Goal: Task Accomplishment & Management: Complete application form

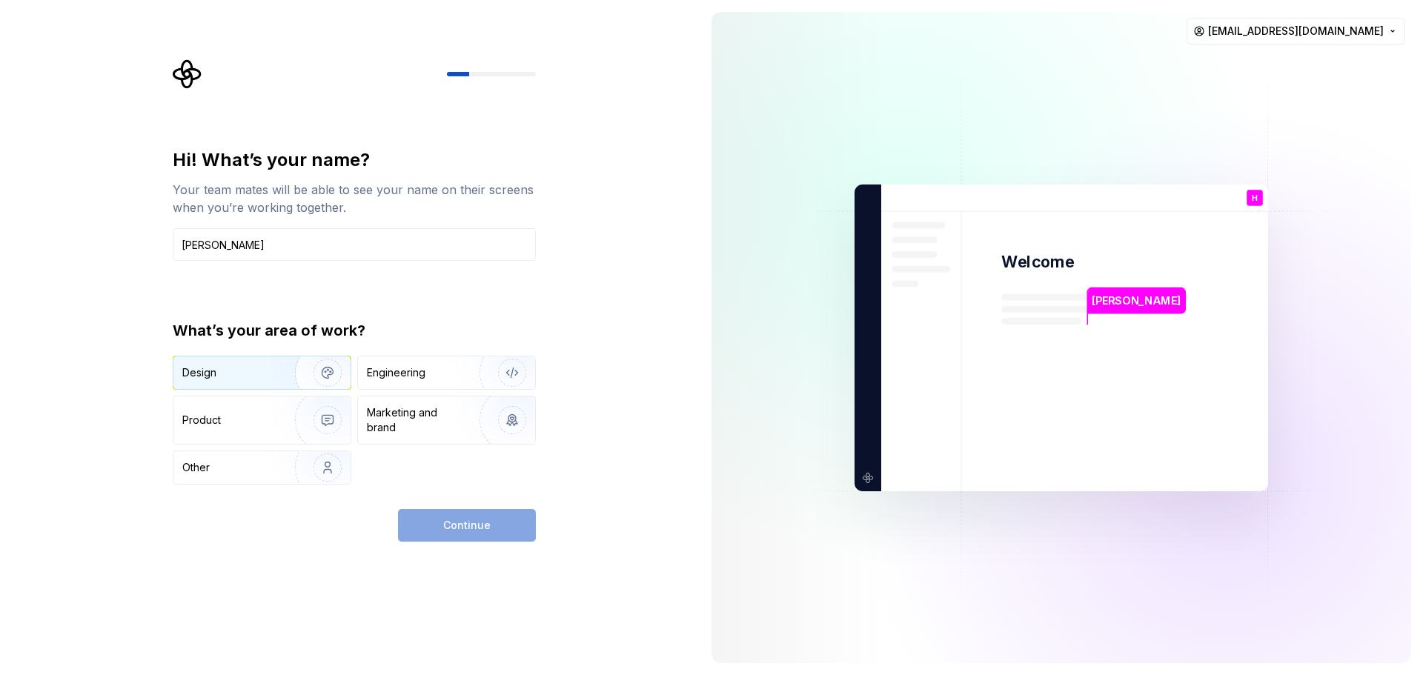
type input "[PERSON_NAME]"
click at [276, 371] on img "button" at bounding box center [317, 372] width 95 height 99
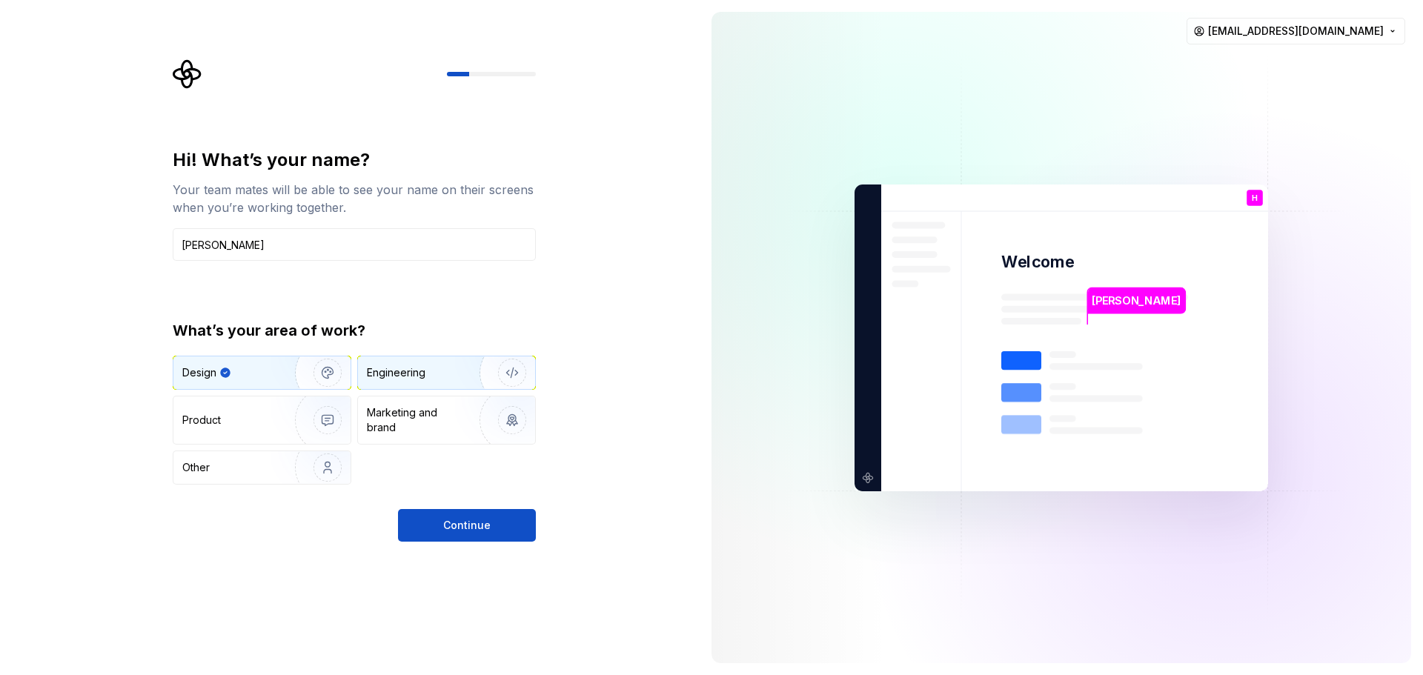
click at [457, 377] on img "button" at bounding box center [502, 372] width 95 height 99
click at [262, 373] on div "Design" at bounding box center [228, 372] width 93 height 15
click at [475, 523] on span "Continue" at bounding box center [466, 525] width 47 height 15
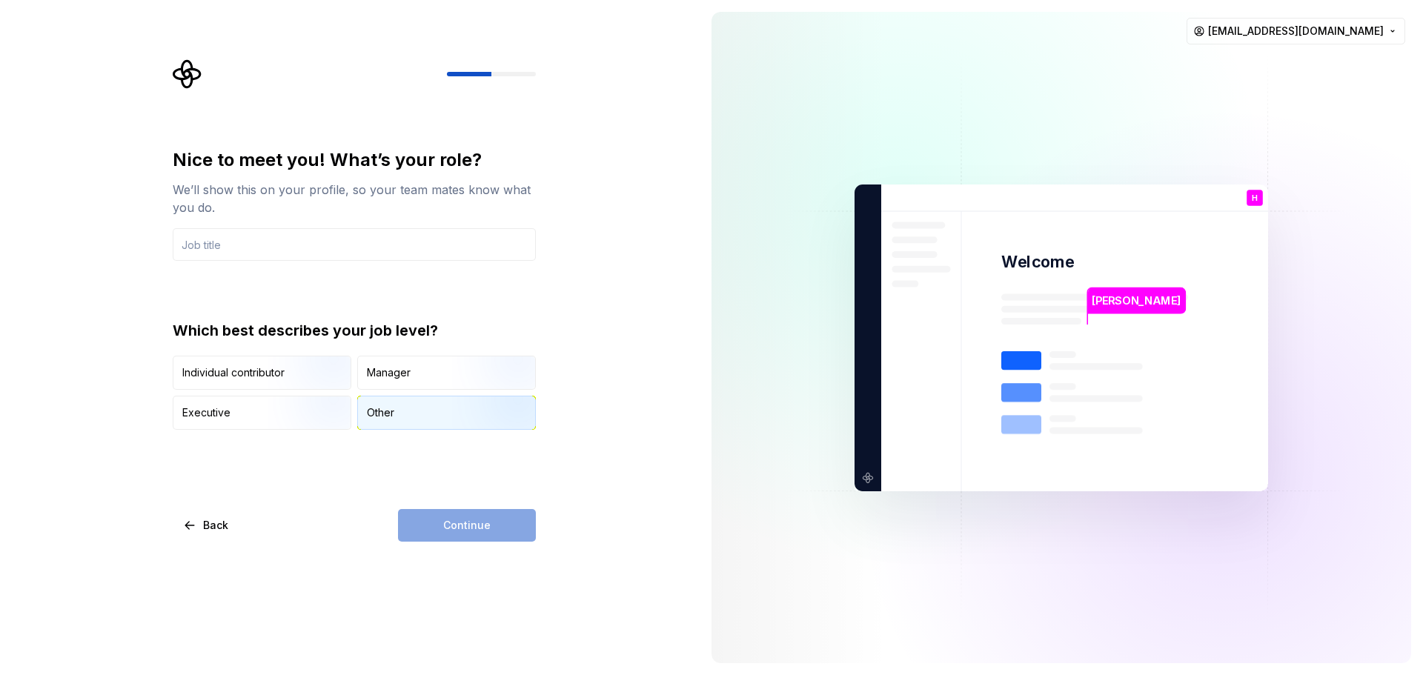
click at [374, 412] on div "Other" at bounding box center [380, 412] width 27 height 15
click at [470, 542] on div "Nice to meet you! What’s your role? We’ll show this on your profile, so your te…" at bounding box center [350, 337] width 700 height 675
click at [416, 237] on input "text" at bounding box center [354, 244] width 363 height 33
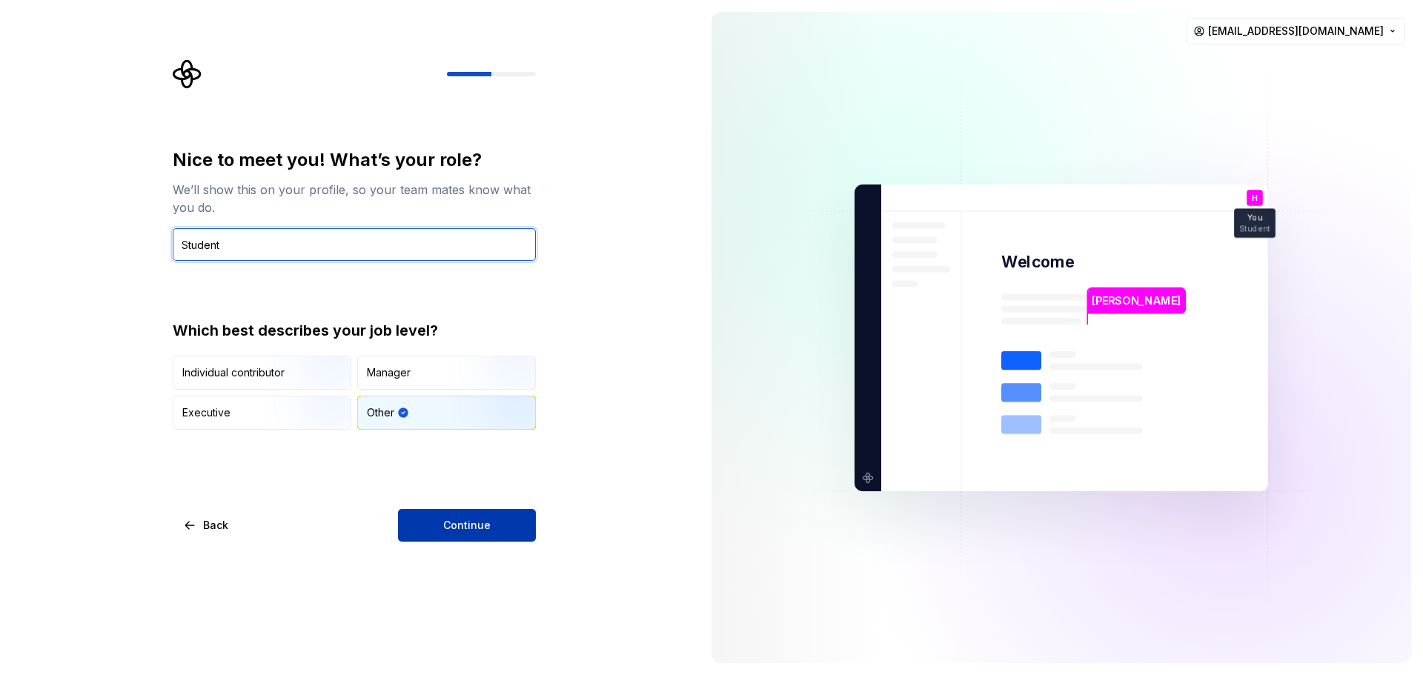
type input "Student"
click at [531, 528] on button "Continue" at bounding box center [467, 525] width 138 height 33
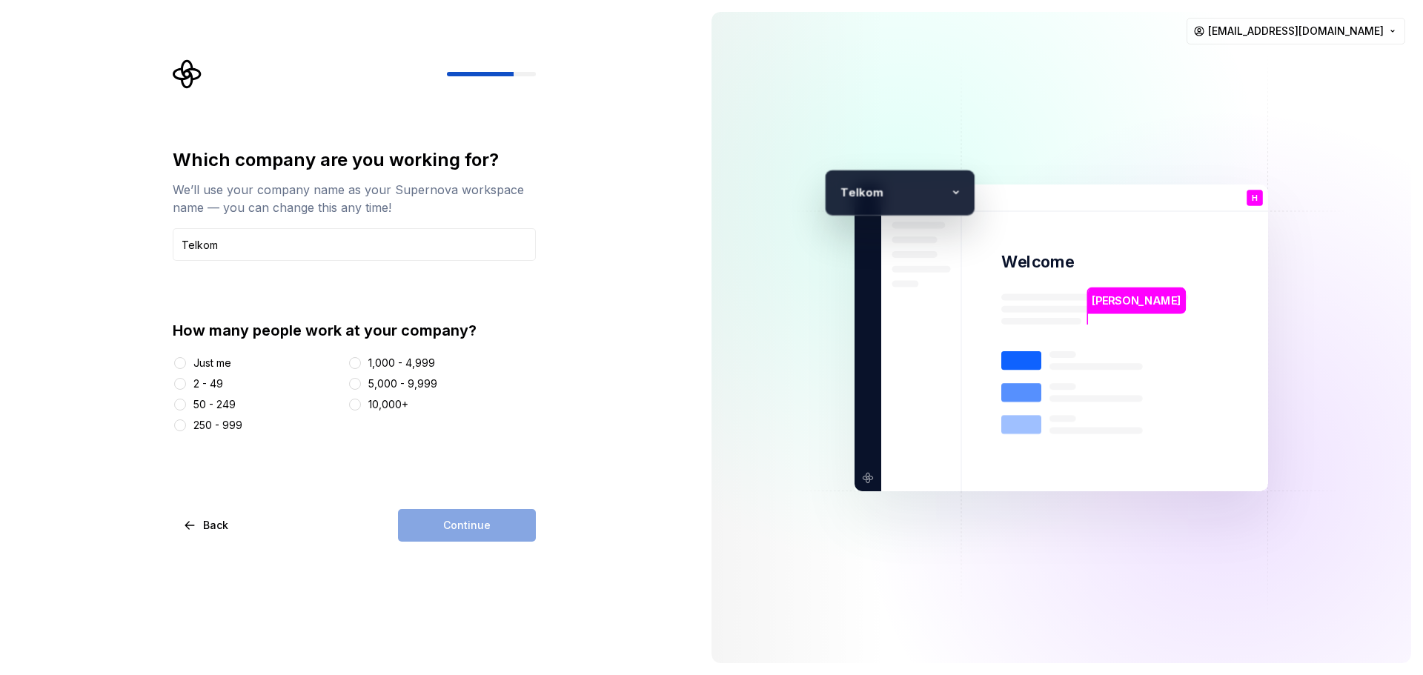
type input "Telkom"
click at [208, 355] on div "How many people work at your company? Just me 2 - 49 50 - 249 250 - 999 1,000 -…" at bounding box center [354, 376] width 363 height 113
click at [223, 362] on div "Just me" at bounding box center [212, 363] width 38 height 15
click at [186, 362] on button "Just me" at bounding box center [180, 363] width 12 height 12
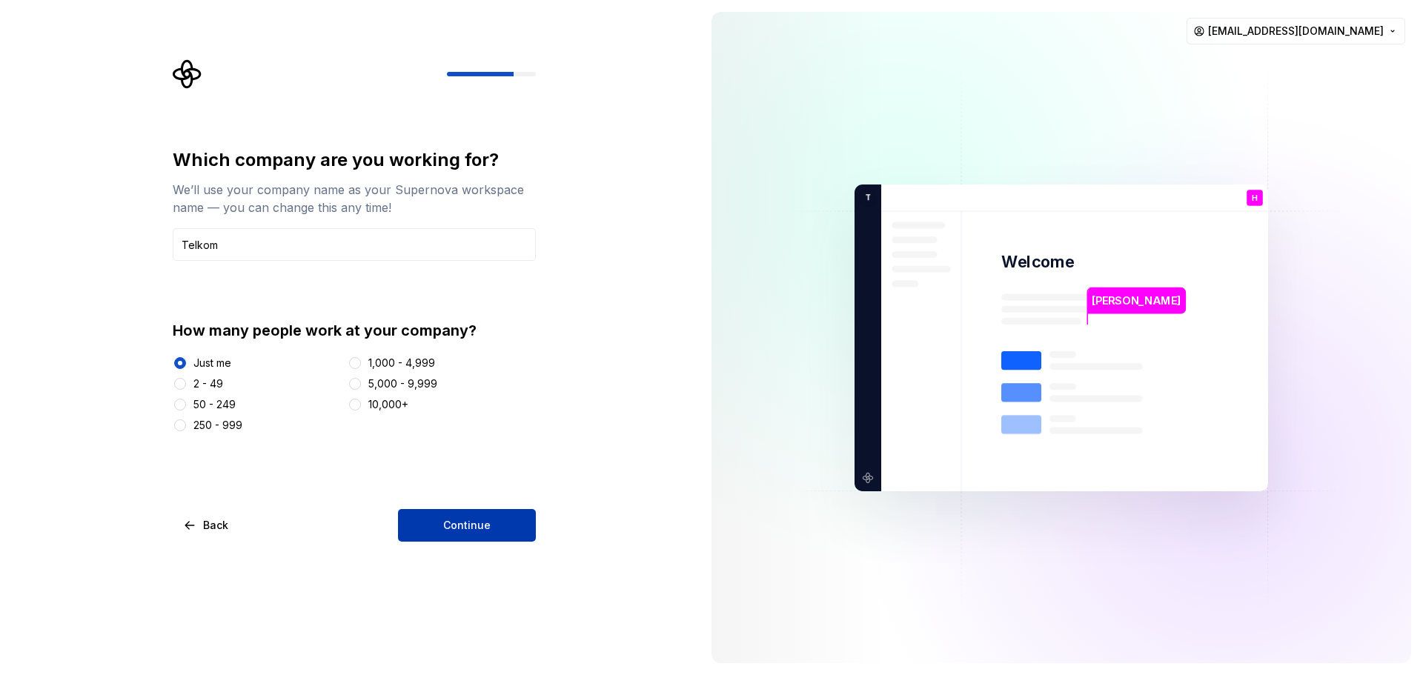
click at [474, 512] on button "Continue" at bounding box center [467, 525] width 138 height 33
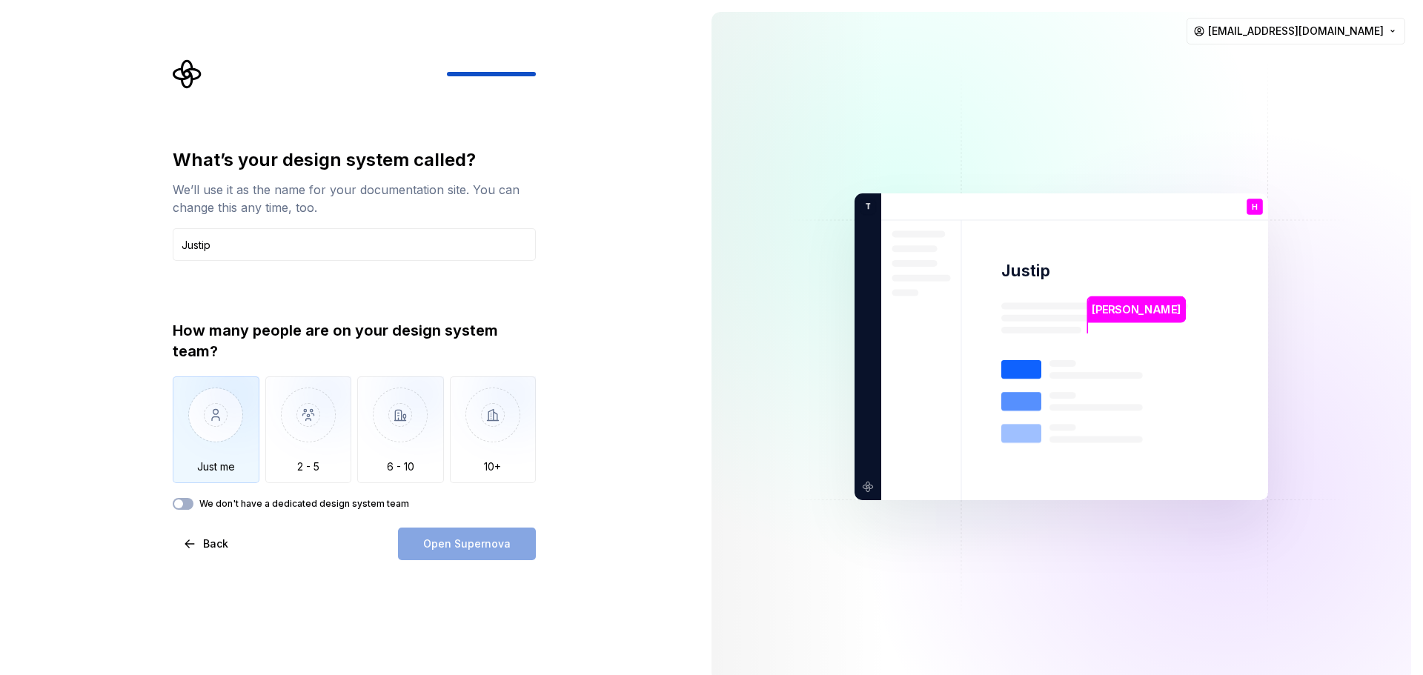
type input "Justip"
click at [239, 462] on img "button" at bounding box center [216, 425] width 87 height 99
click at [431, 551] on span "Open Supernova" at bounding box center [466, 544] width 87 height 15
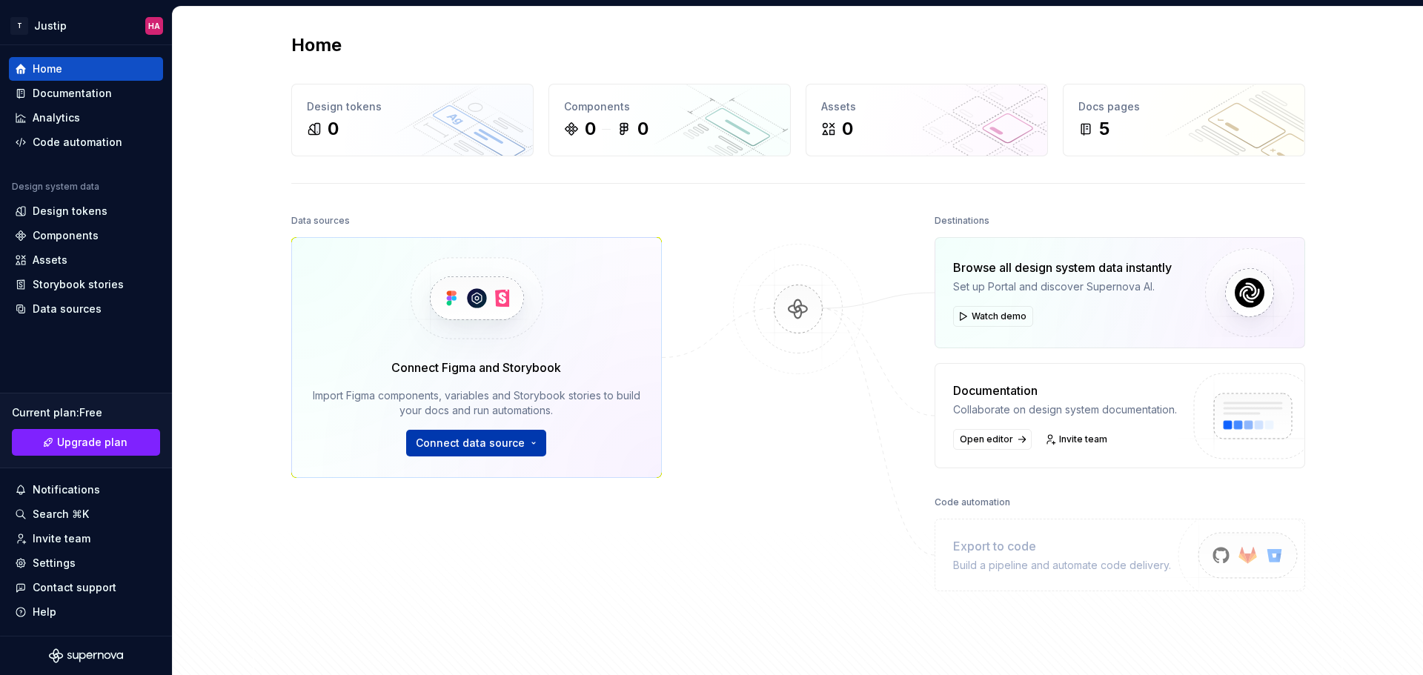
click at [498, 444] on span "Connect data source" at bounding box center [470, 443] width 109 height 15
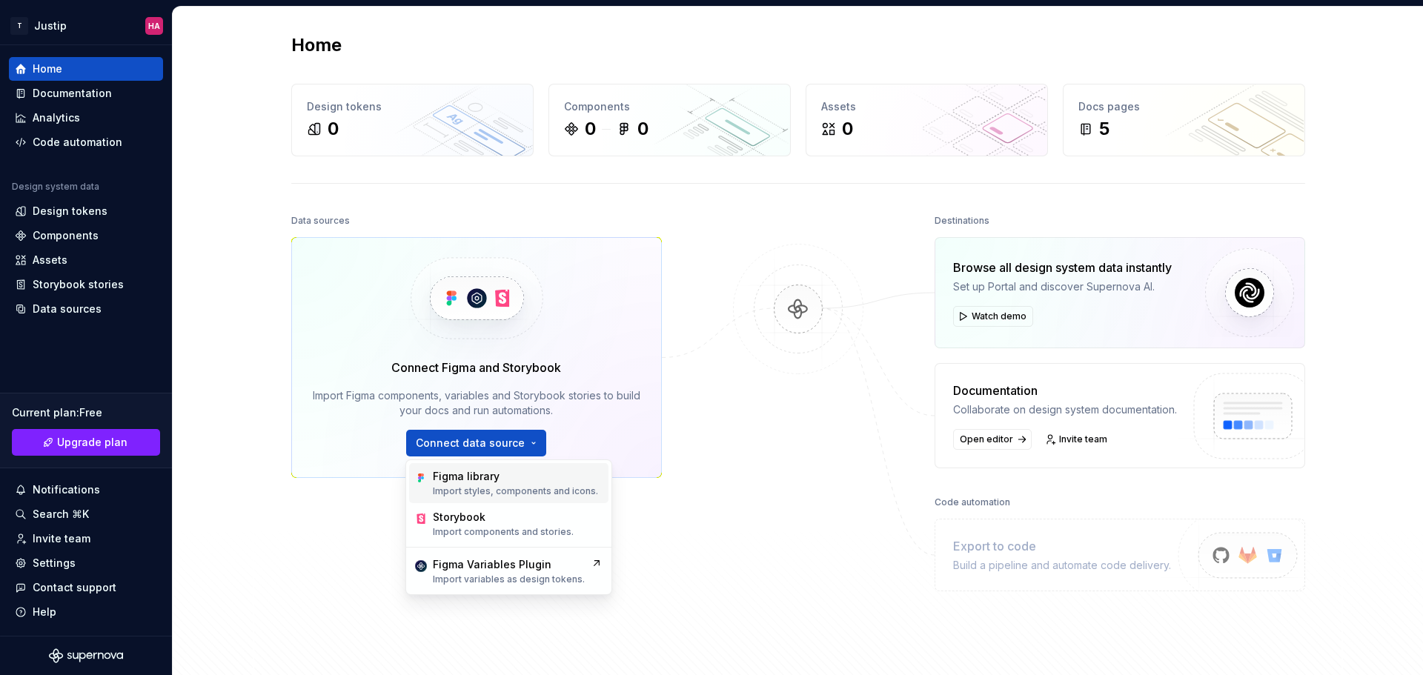
click at [519, 486] on p "Import styles, components and icons." at bounding box center [515, 491] width 165 height 12
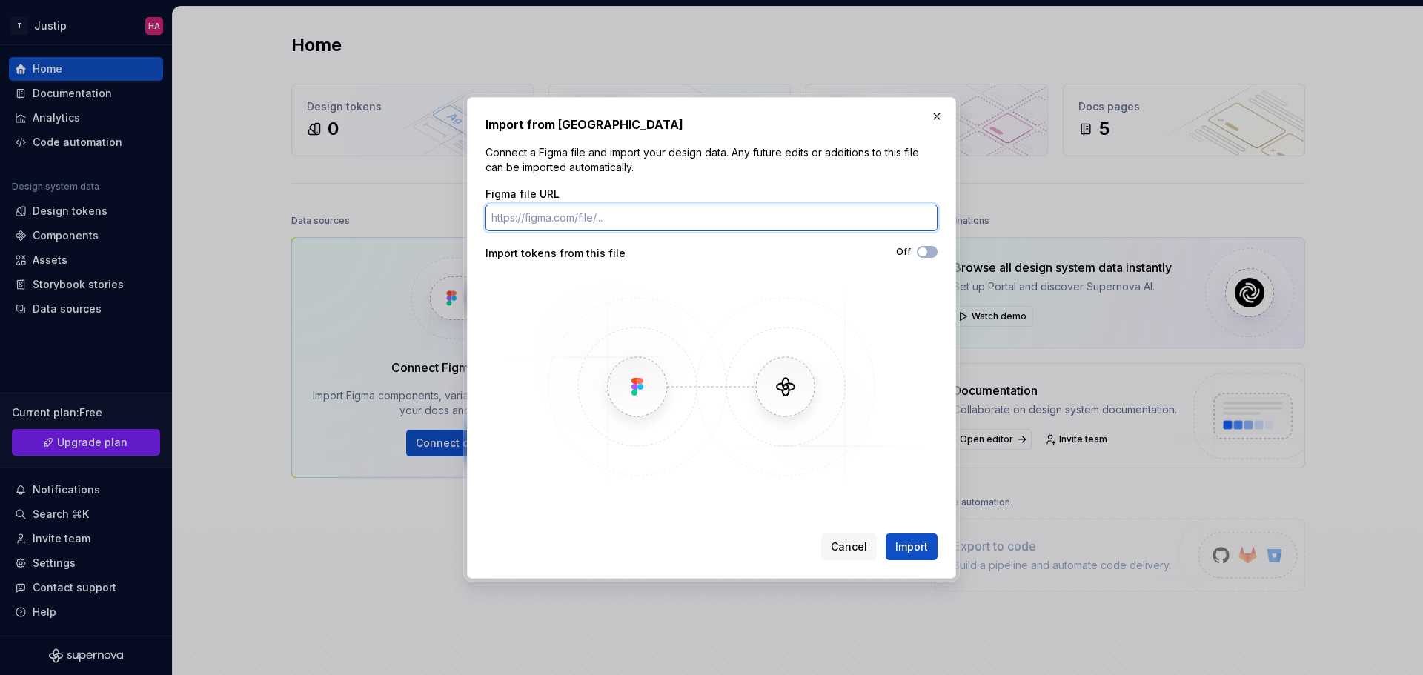
paste input "[URL][DOMAIN_NAME]"
type input "[URL][DOMAIN_NAME]"
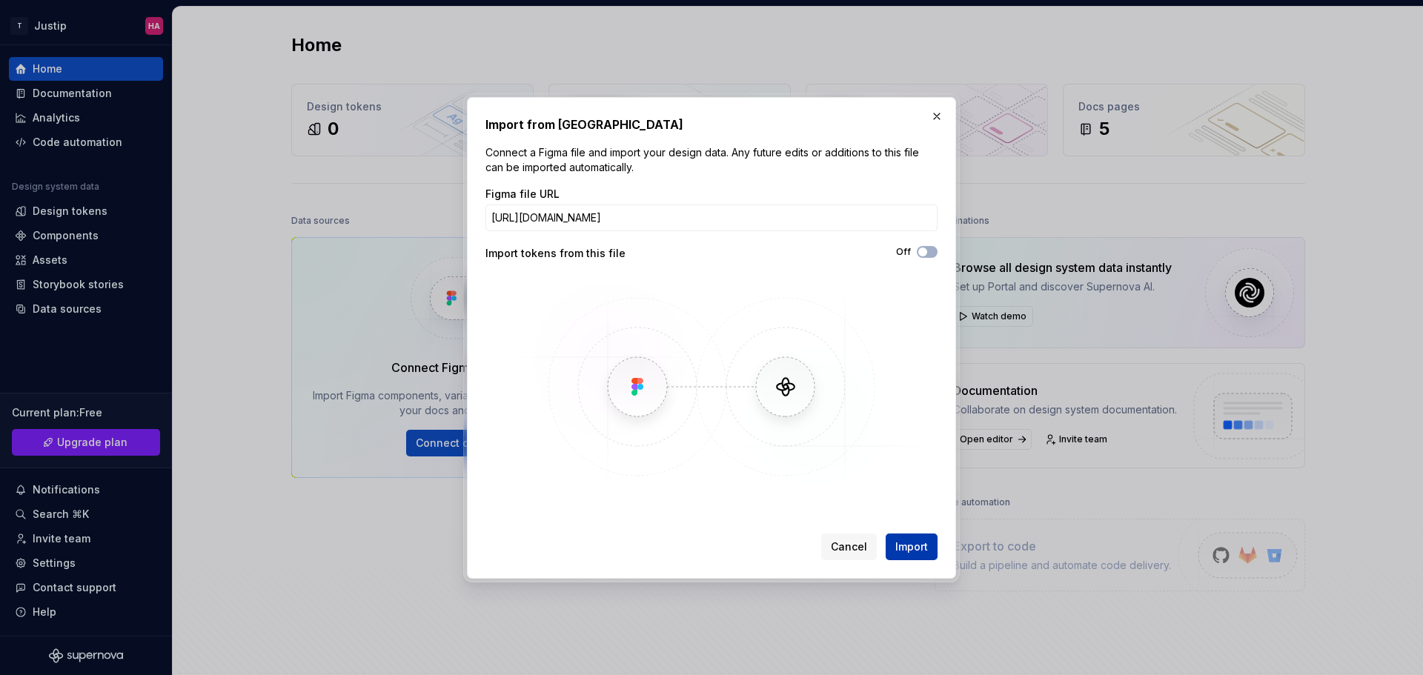
scroll to position [0, 0]
click at [905, 535] on button "Import" at bounding box center [912, 547] width 52 height 27
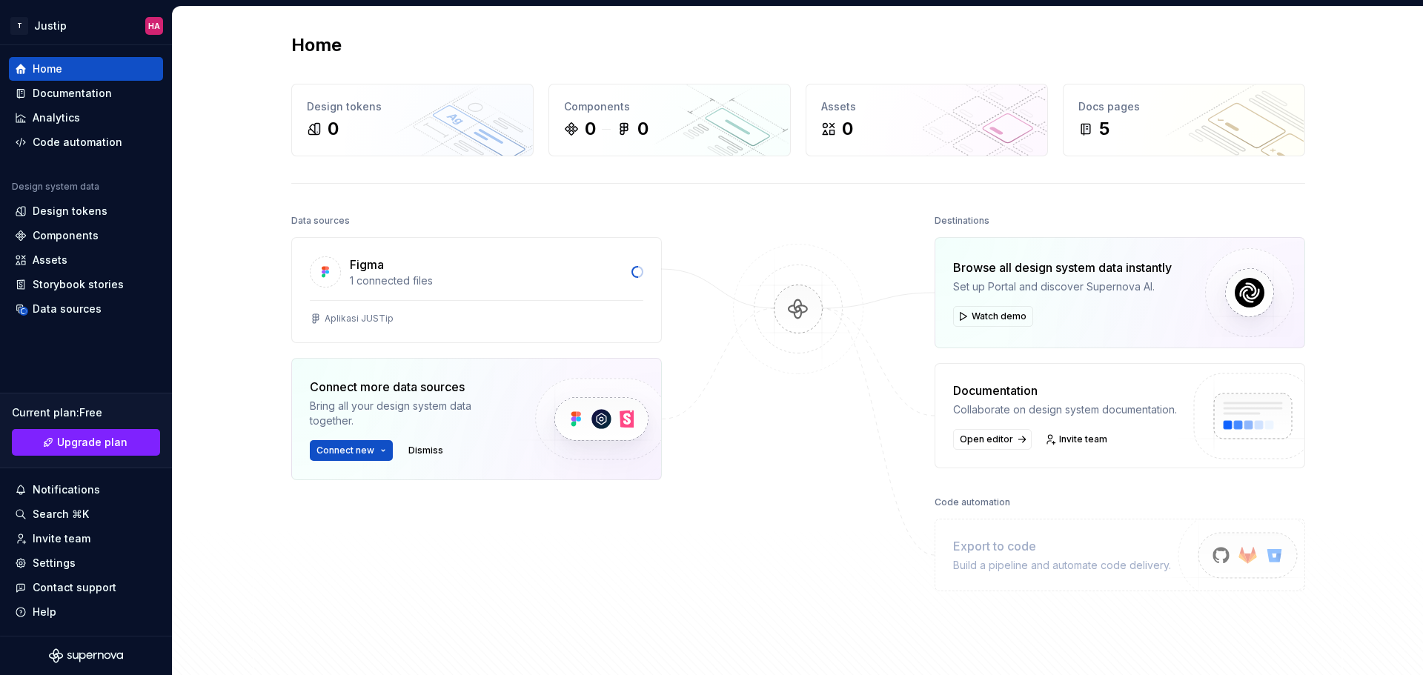
click at [1275, 210] on div "Destinations" at bounding box center [1119, 220] width 371 height 21
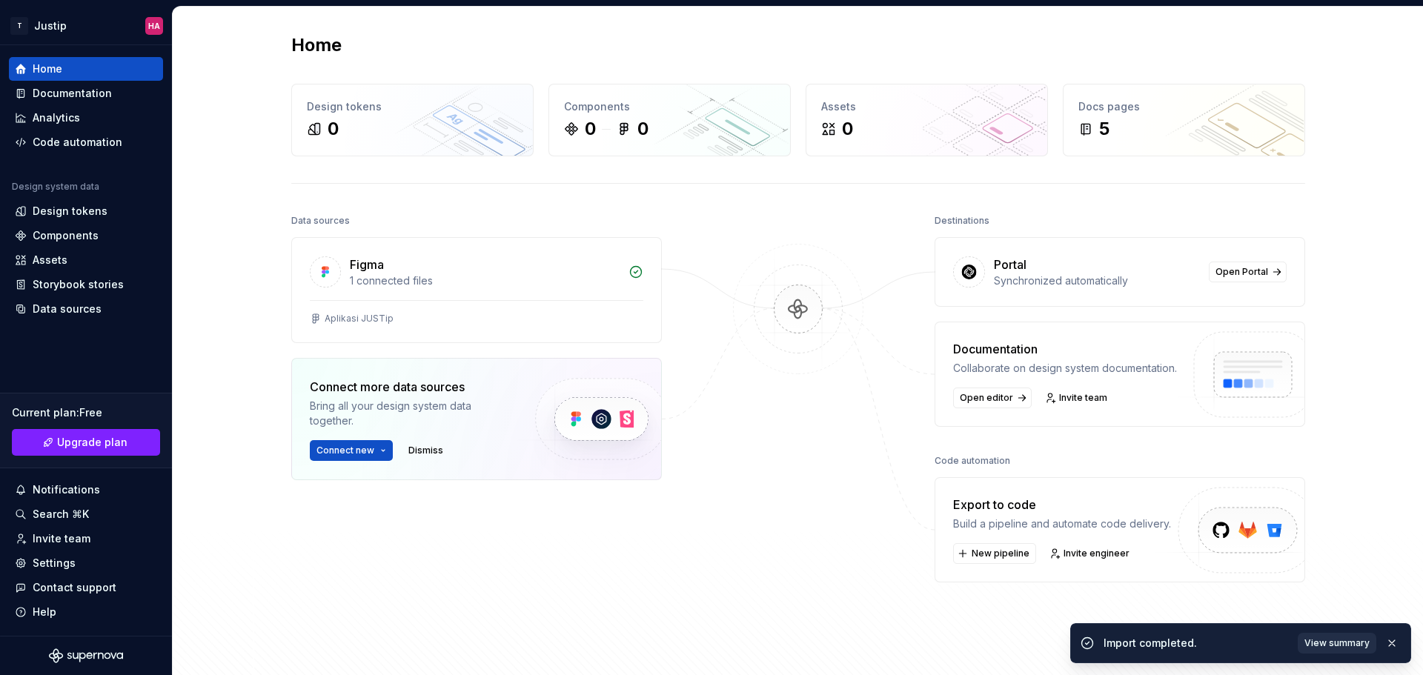
click at [1343, 640] on span "View summary" at bounding box center [1336, 643] width 65 height 12
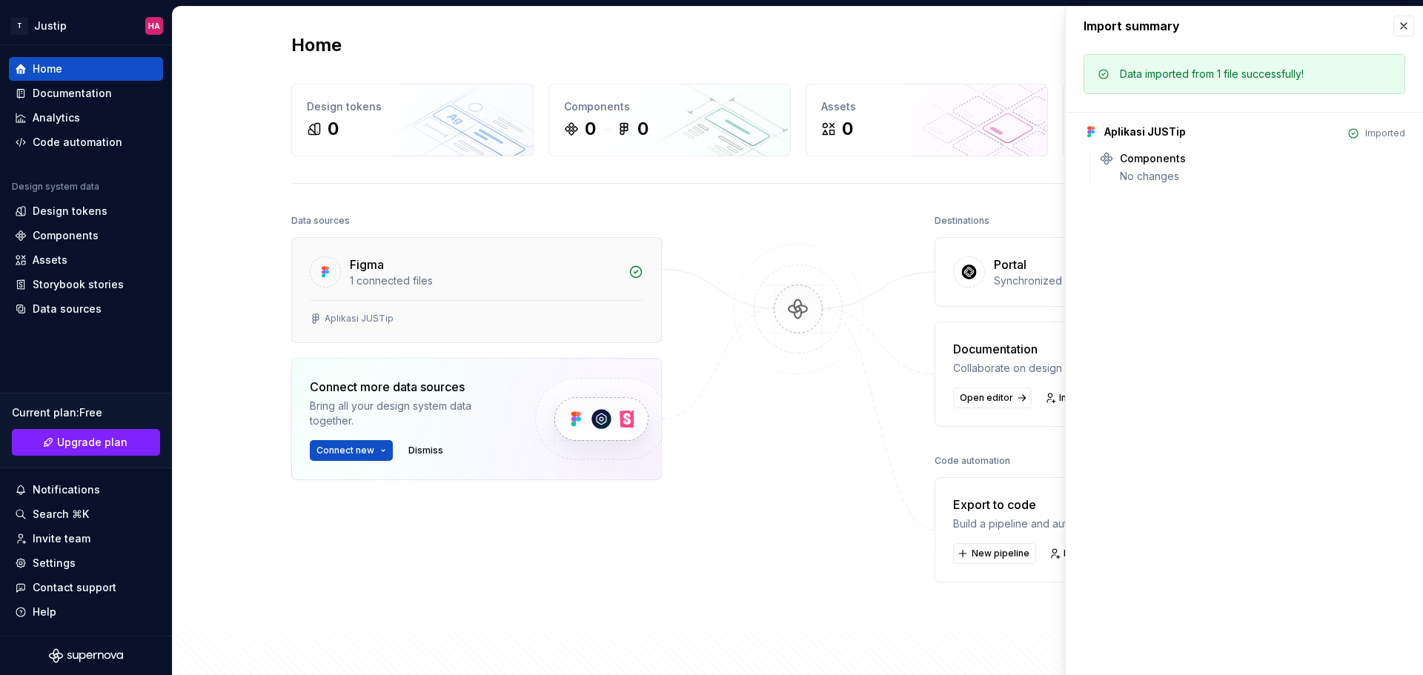
click at [508, 279] on div "1 connected files" at bounding box center [485, 280] width 270 height 15
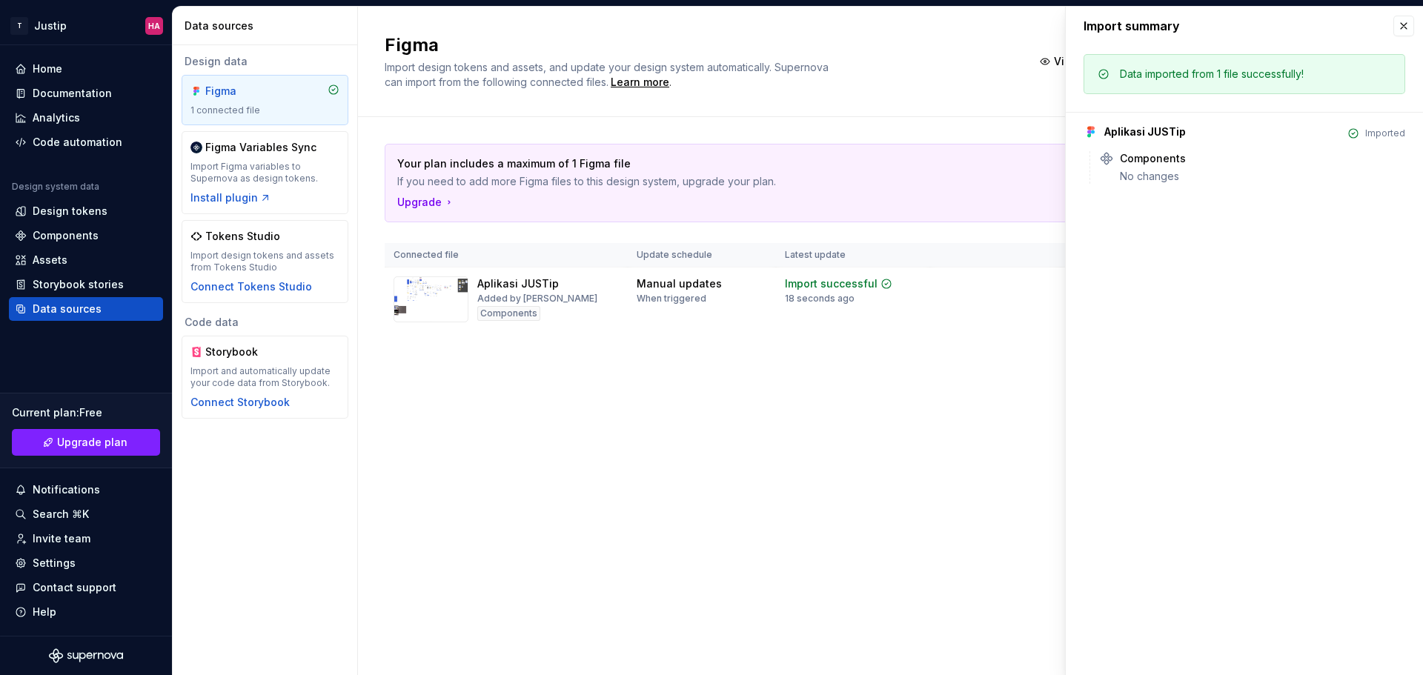
click at [1403, 28] on button "button" at bounding box center [1403, 26] width 21 height 21
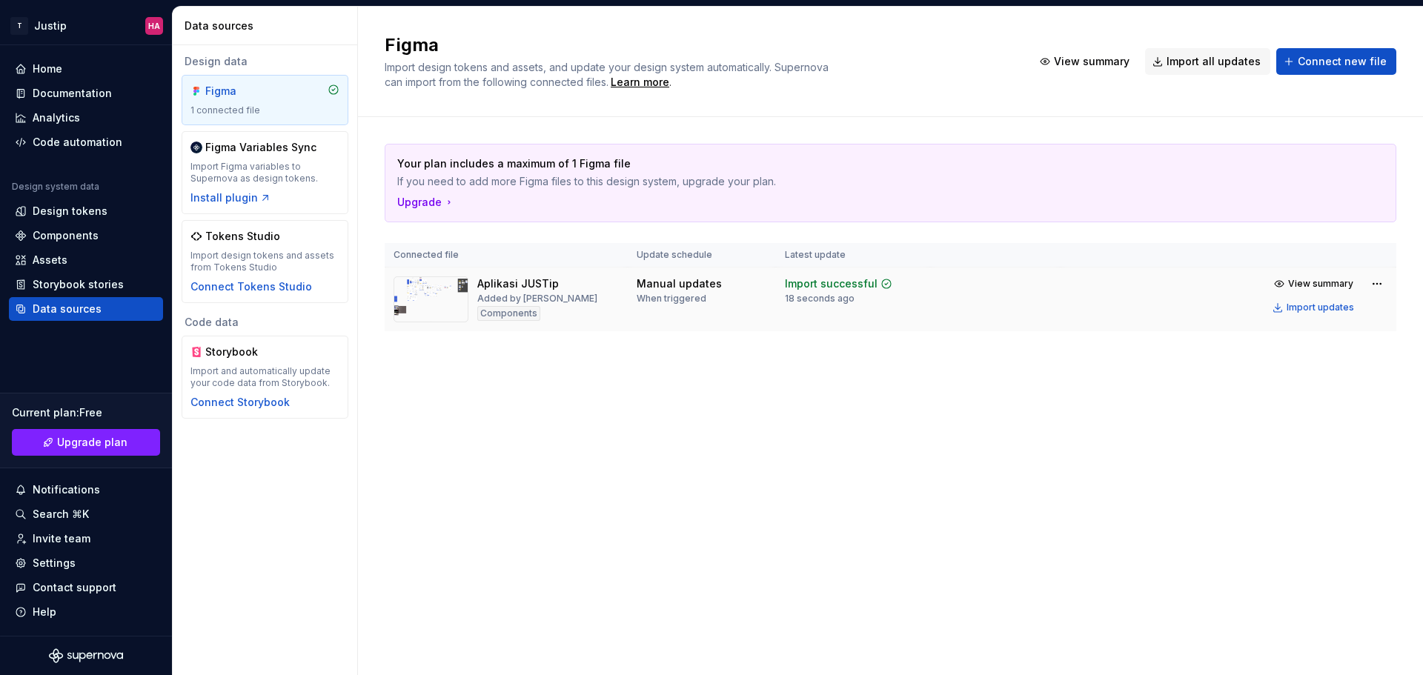
click at [1136, 305] on td "View summary Import updates" at bounding box center [1228, 296] width 336 height 56
click at [1123, 305] on td "View summary Import updates" at bounding box center [1228, 296] width 336 height 56
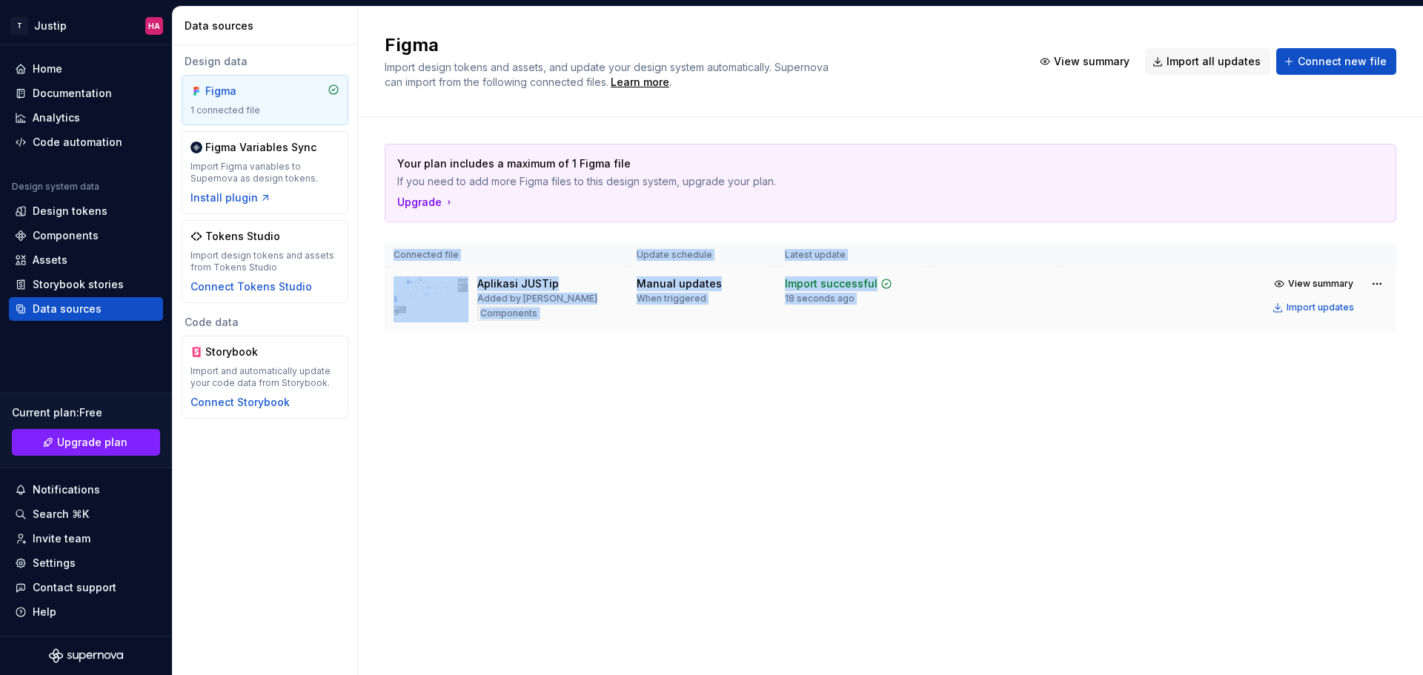
click at [1123, 305] on td "View summary Import updates" at bounding box center [1228, 296] width 336 height 56
click at [1376, 282] on html "T Justip HA Home Documentation Analytics Code automation Design system data Des…" at bounding box center [711, 337] width 1423 height 675
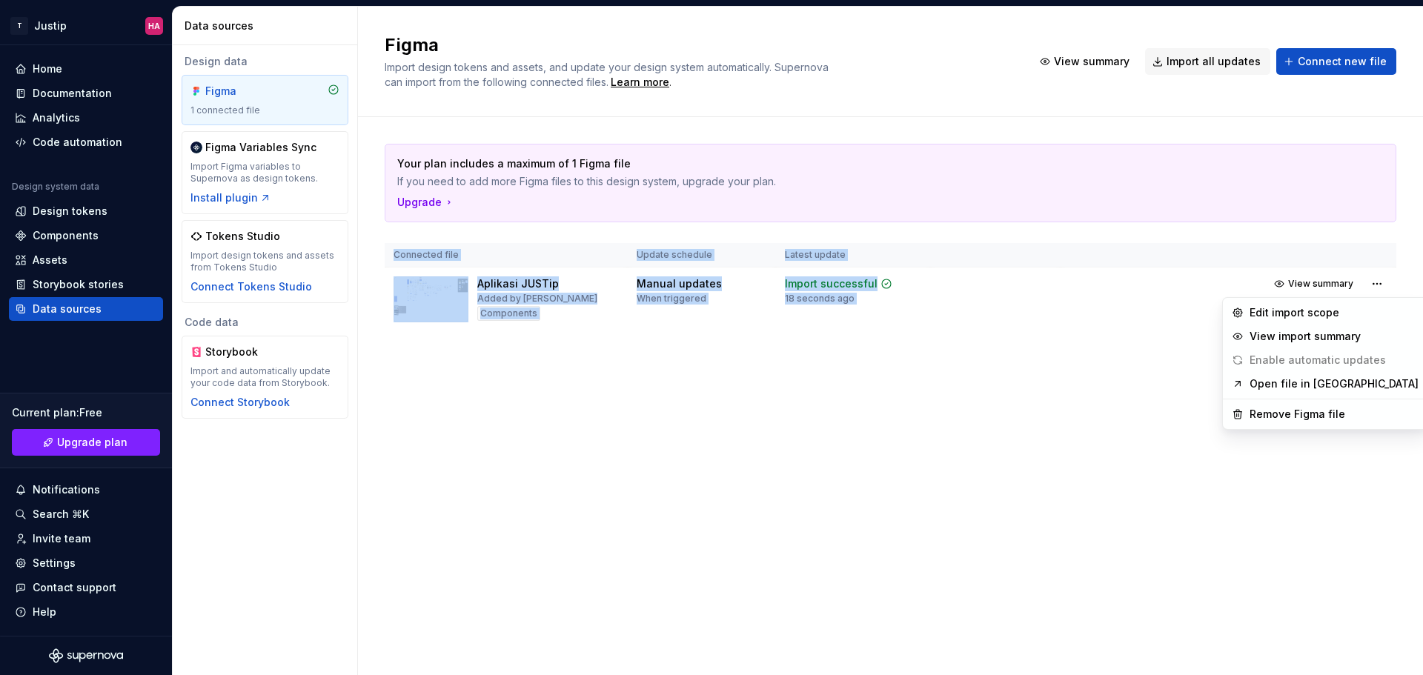
click at [504, 442] on html "T Justip HA Home Documentation Analytics Code automation Design system data Des…" at bounding box center [711, 337] width 1423 height 675
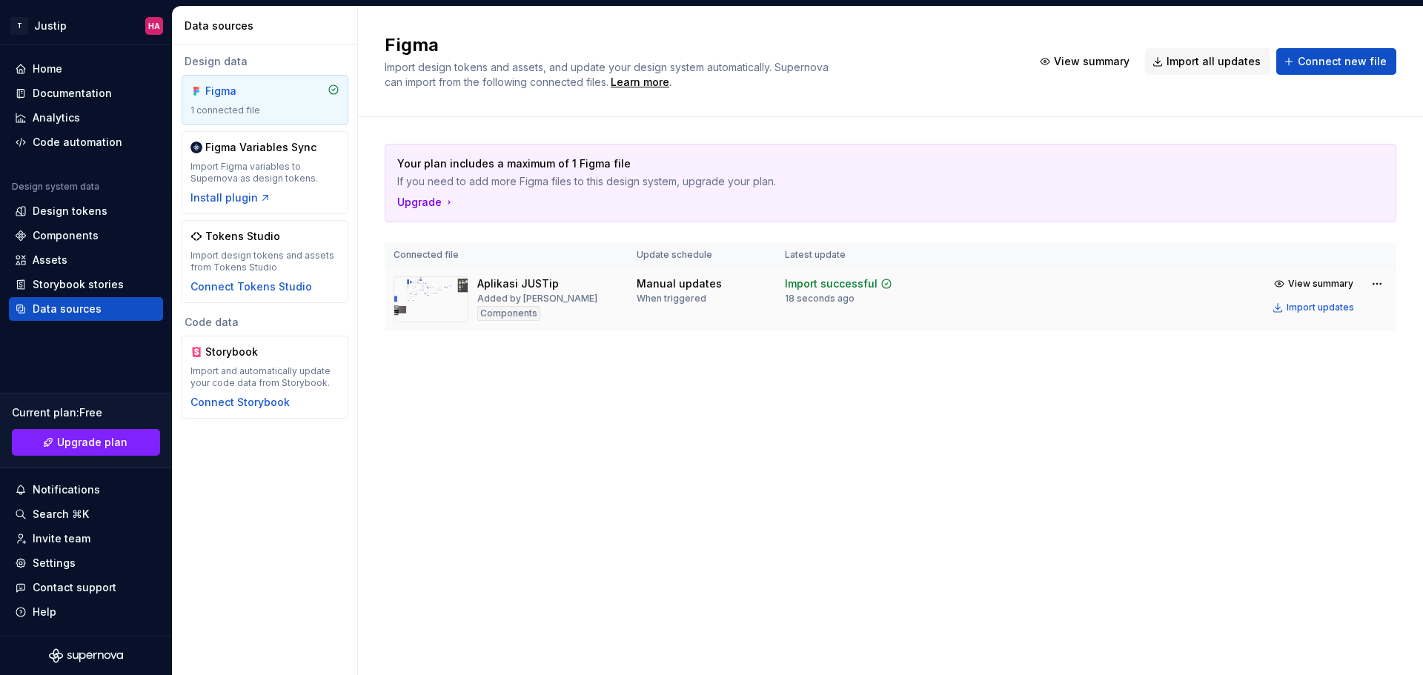
click at [548, 306] on div "Aplikasi JUSTip Added by [PERSON_NAME] Components" at bounding box center [537, 299] width 120 height 46
click at [629, 289] on td "Manual updates When triggered" at bounding box center [702, 300] width 148 height 64
click at [426, 299] on img at bounding box center [431, 299] width 75 height 46
drag, startPoint x: 426, startPoint y: 299, endPoint x: 554, endPoint y: 295, distance: 128.3
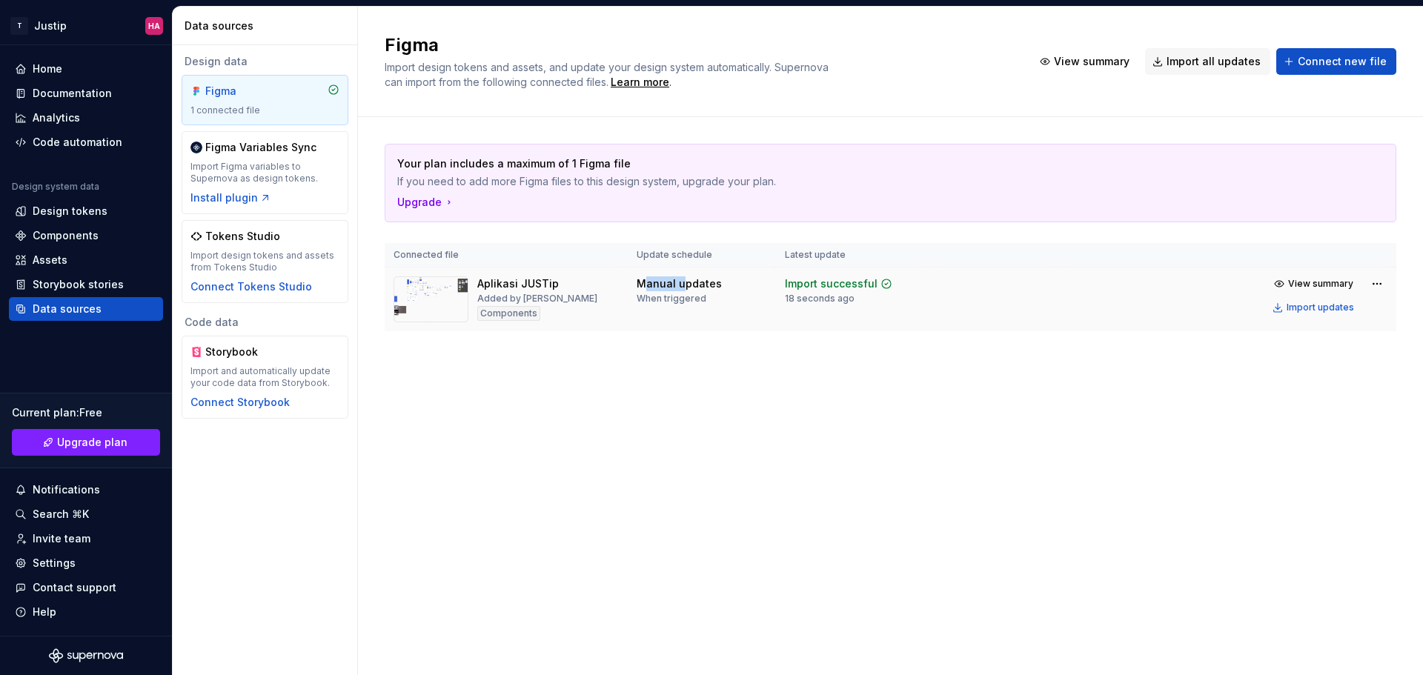
click at [428, 299] on img at bounding box center [431, 299] width 75 height 46
drag, startPoint x: 754, startPoint y: 290, endPoint x: 824, endPoint y: 285, distance: 69.9
click at [755, 290] on div "Manual updates When triggered" at bounding box center [702, 290] width 130 height 28
click at [829, 283] on div "Import successful" at bounding box center [831, 283] width 93 height 15
click at [81, 210] on div "Design tokens" at bounding box center [70, 211] width 75 height 15
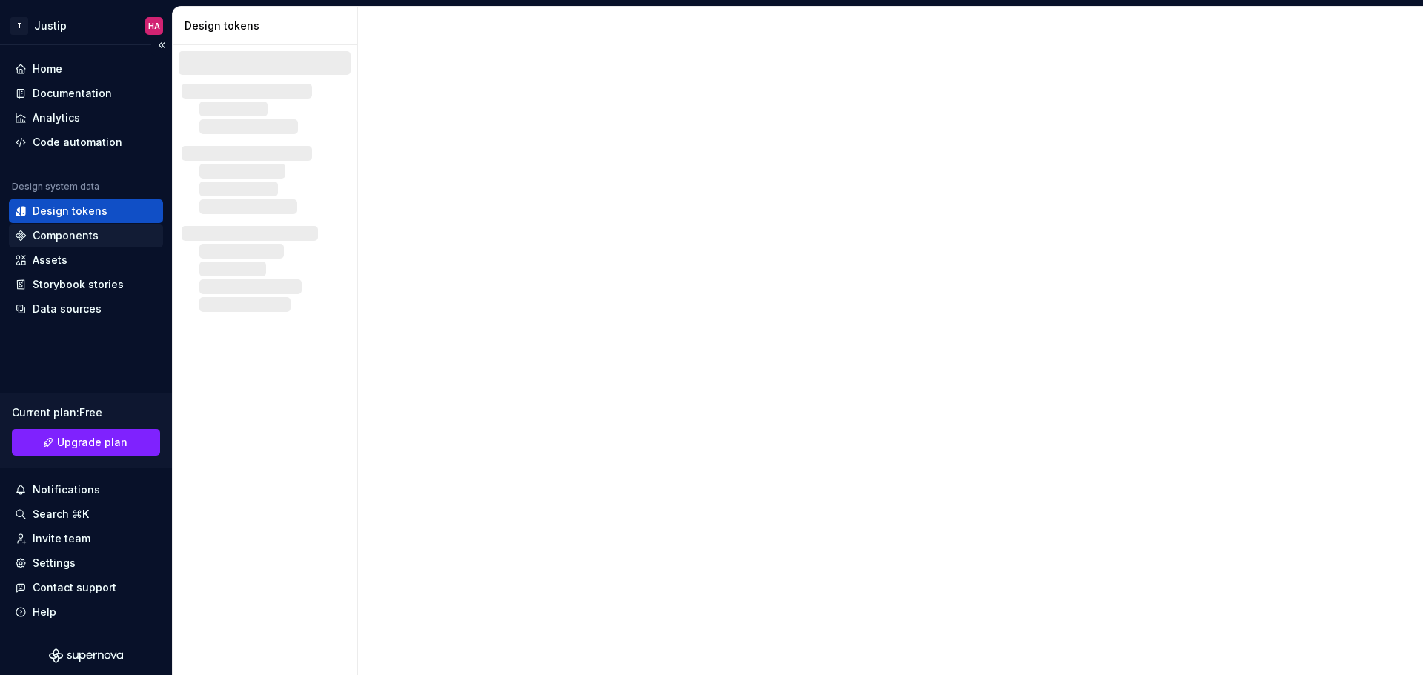
click at [81, 240] on div "Components" at bounding box center [66, 235] width 66 height 15
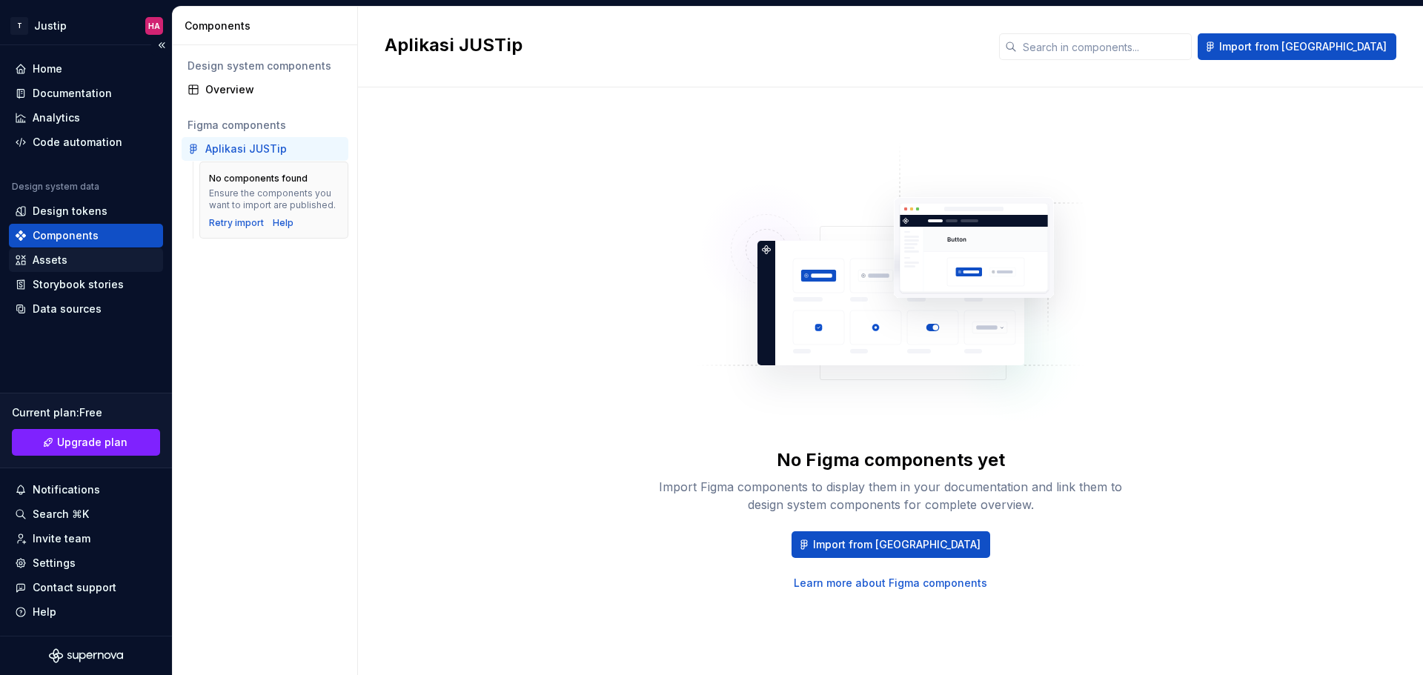
click at [88, 265] on div "Assets" at bounding box center [86, 260] width 142 height 15
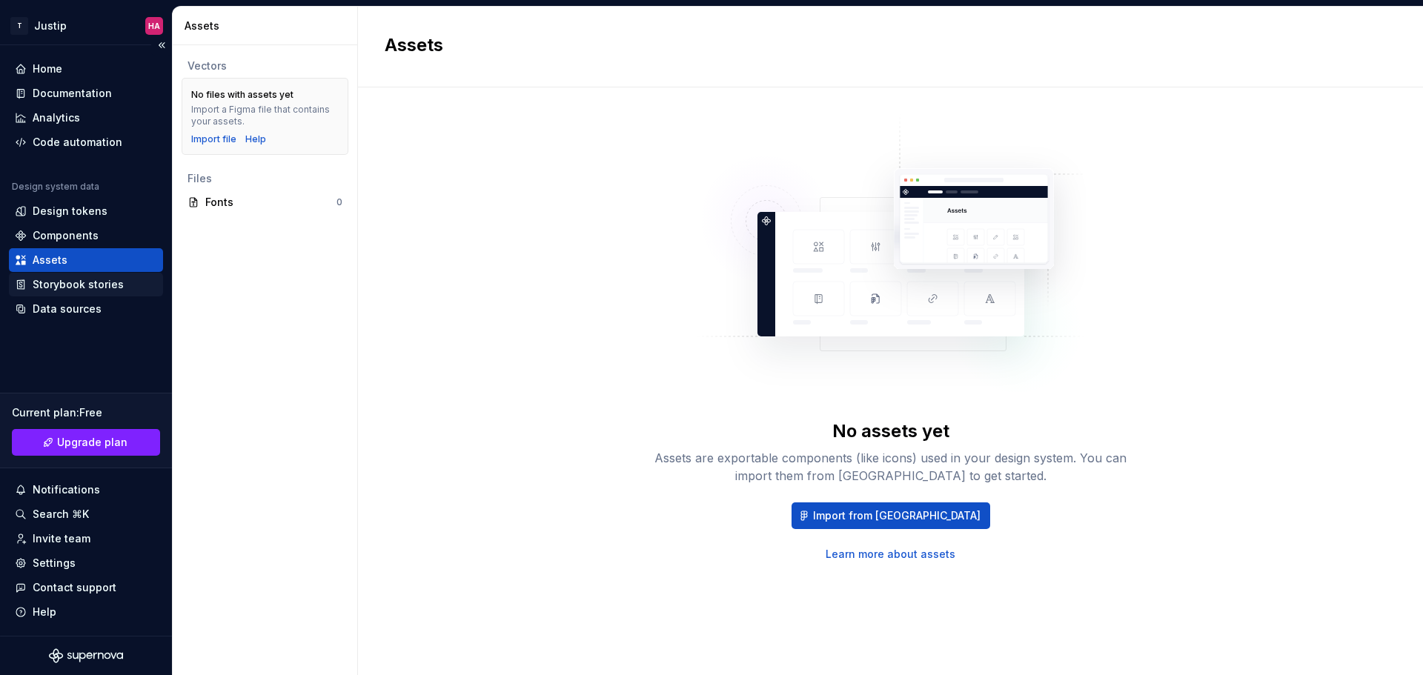
click at [114, 285] on div "Storybook stories" at bounding box center [78, 284] width 91 height 15
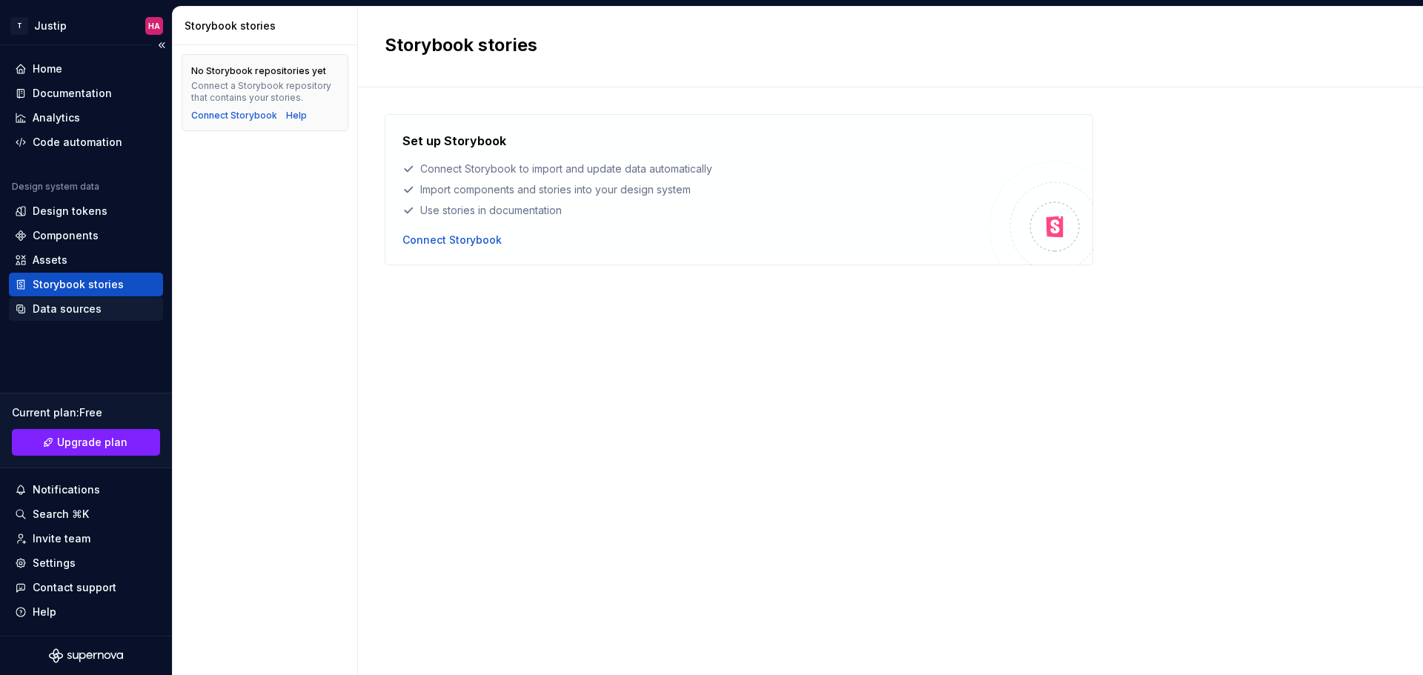
click at [98, 307] on div "Data sources" at bounding box center [86, 309] width 142 height 15
